Goal: Book appointment/travel/reservation

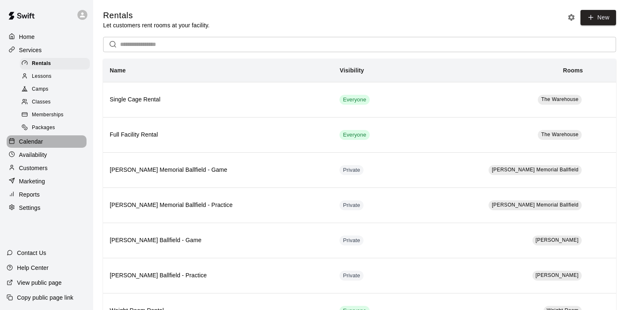
click at [40, 145] on p "Calendar" at bounding box center [31, 142] width 24 height 8
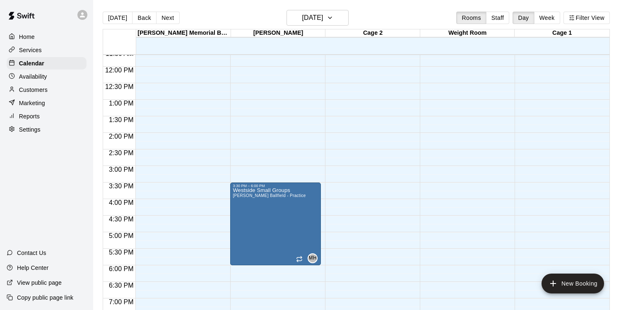
scroll to position [345, 0]
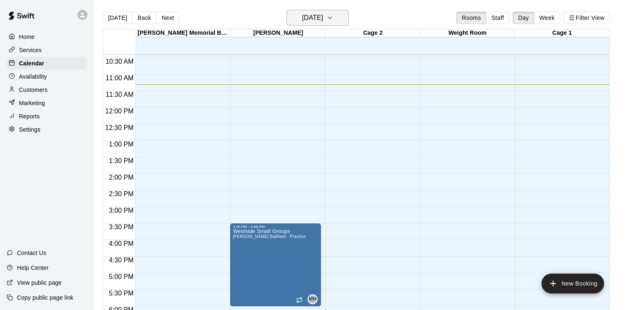
click at [332, 18] on icon "button" at bounding box center [329, 18] width 3 height 2
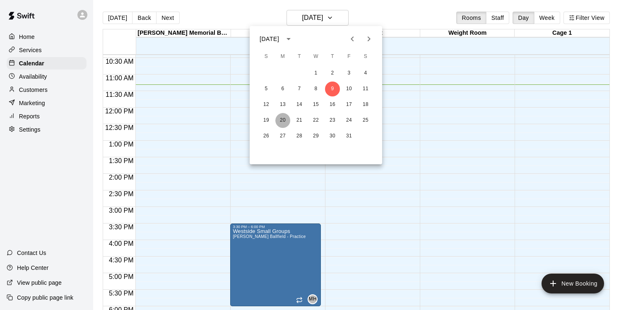
click at [283, 119] on button "20" at bounding box center [282, 120] width 15 height 15
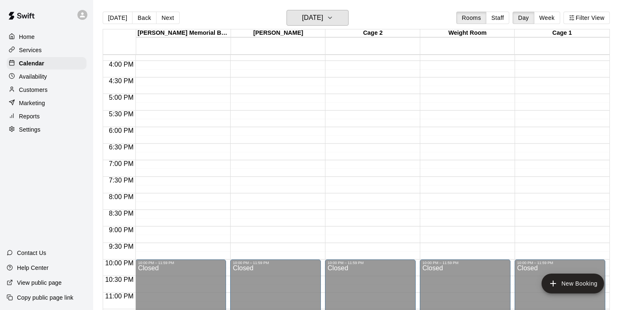
scroll to position [531, 0]
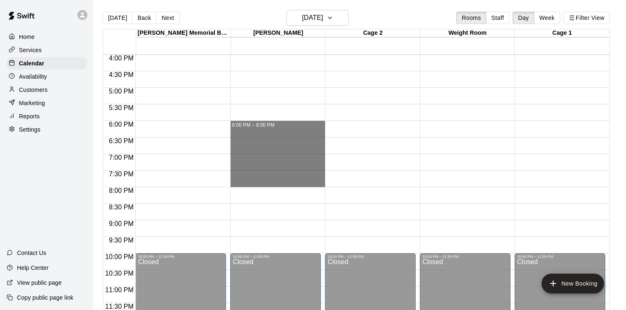
drag, startPoint x: 270, startPoint y: 127, endPoint x: 270, endPoint y: 184, distance: 57.2
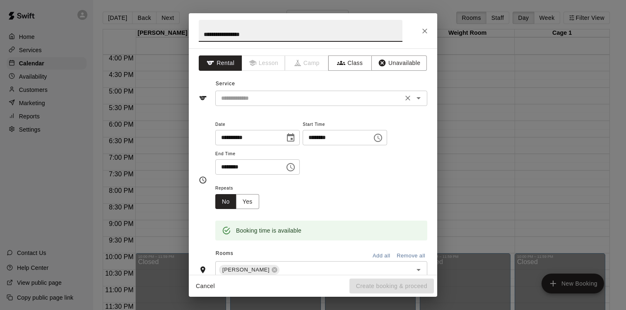
click at [265, 106] on div "​" at bounding box center [321, 98] width 212 height 15
type input "**********"
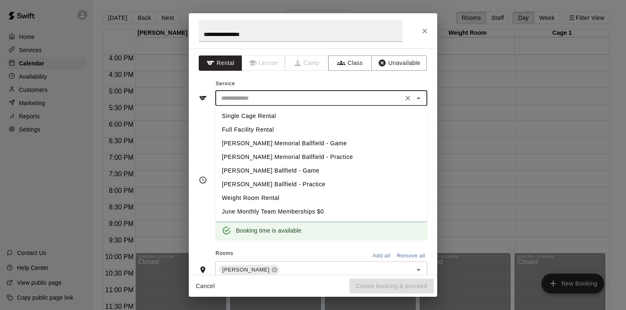
click at [248, 171] on li "[PERSON_NAME] Ballfield - Game" at bounding box center [321, 171] width 212 height 14
type input "**********"
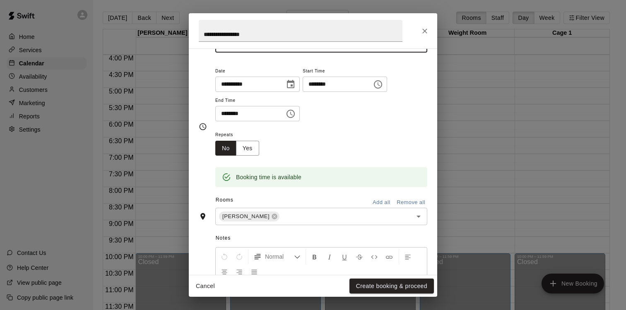
scroll to position [99, 0]
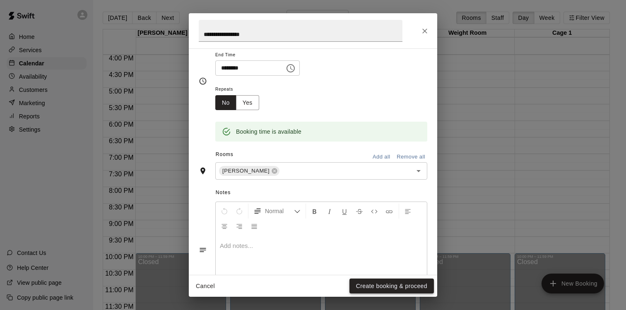
click at [356, 280] on button "Create booking & proceed" at bounding box center [392, 286] width 84 height 15
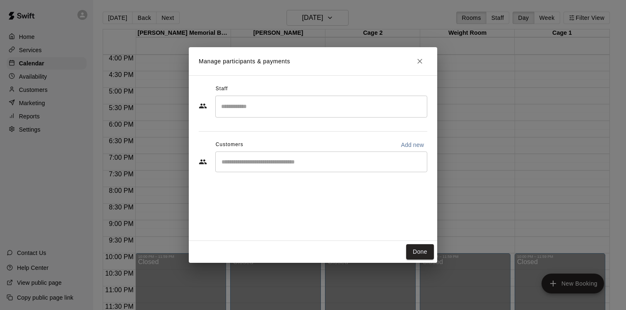
click at [323, 111] on input "Search staff" at bounding box center [321, 106] width 205 height 14
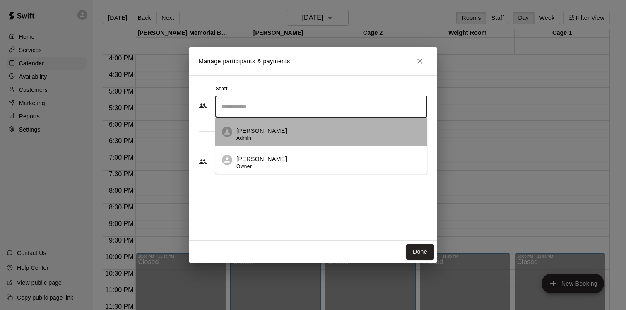
click at [308, 127] on div "[PERSON_NAME] Admin" at bounding box center [329, 135] width 184 height 16
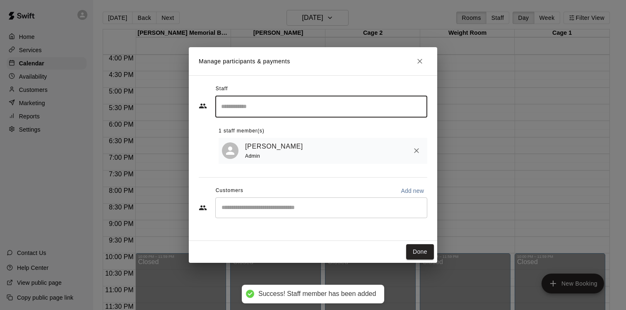
click at [422, 254] on button "Done" at bounding box center [420, 251] width 28 height 15
